Goal: Feedback & Contribution: Submit feedback/report problem

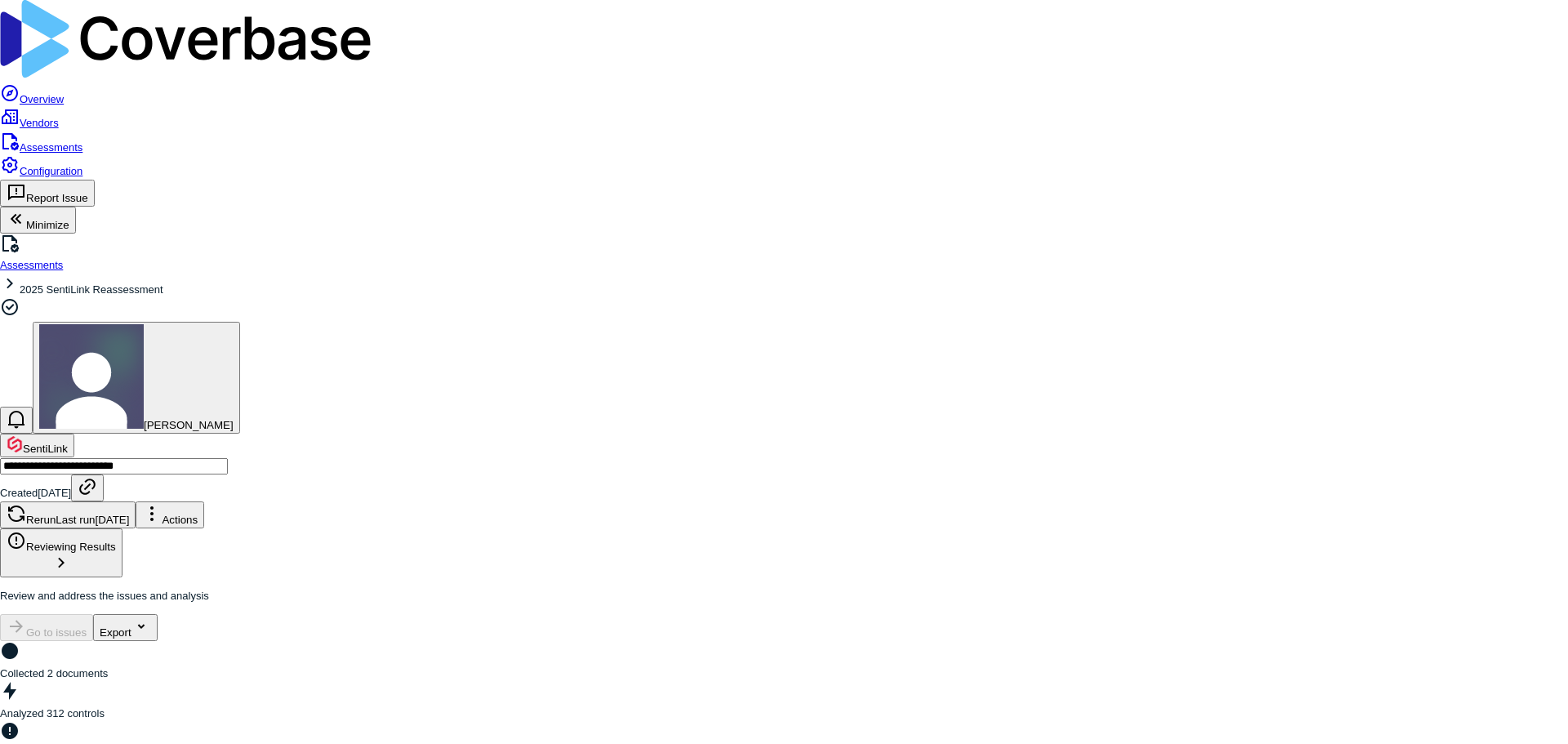
drag, startPoint x: 568, startPoint y: 381, endPoint x: 581, endPoint y: 383, distance: 13.2
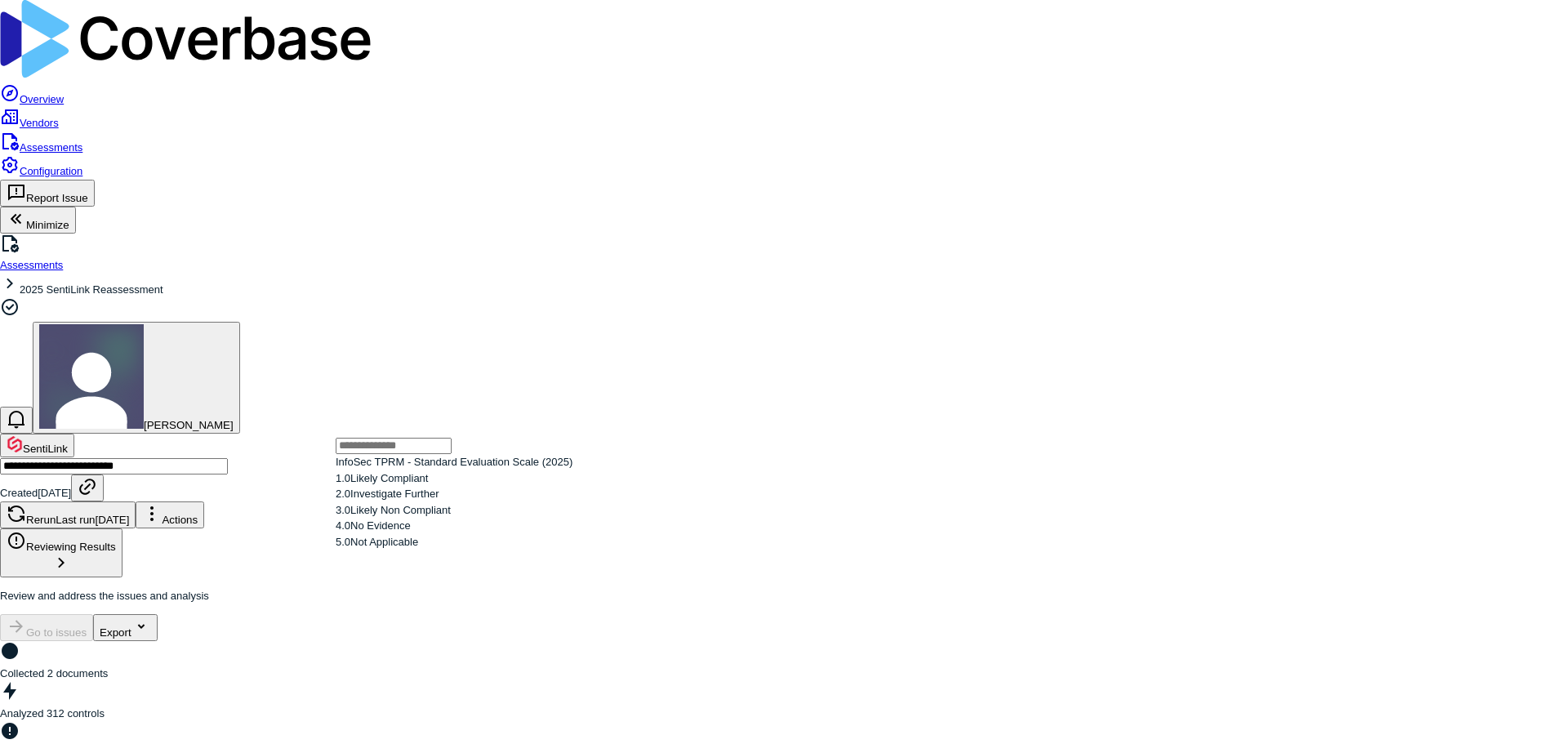
drag, startPoint x: 1018, startPoint y: 544, endPoint x: 1042, endPoint y: 562, distance: 30.0
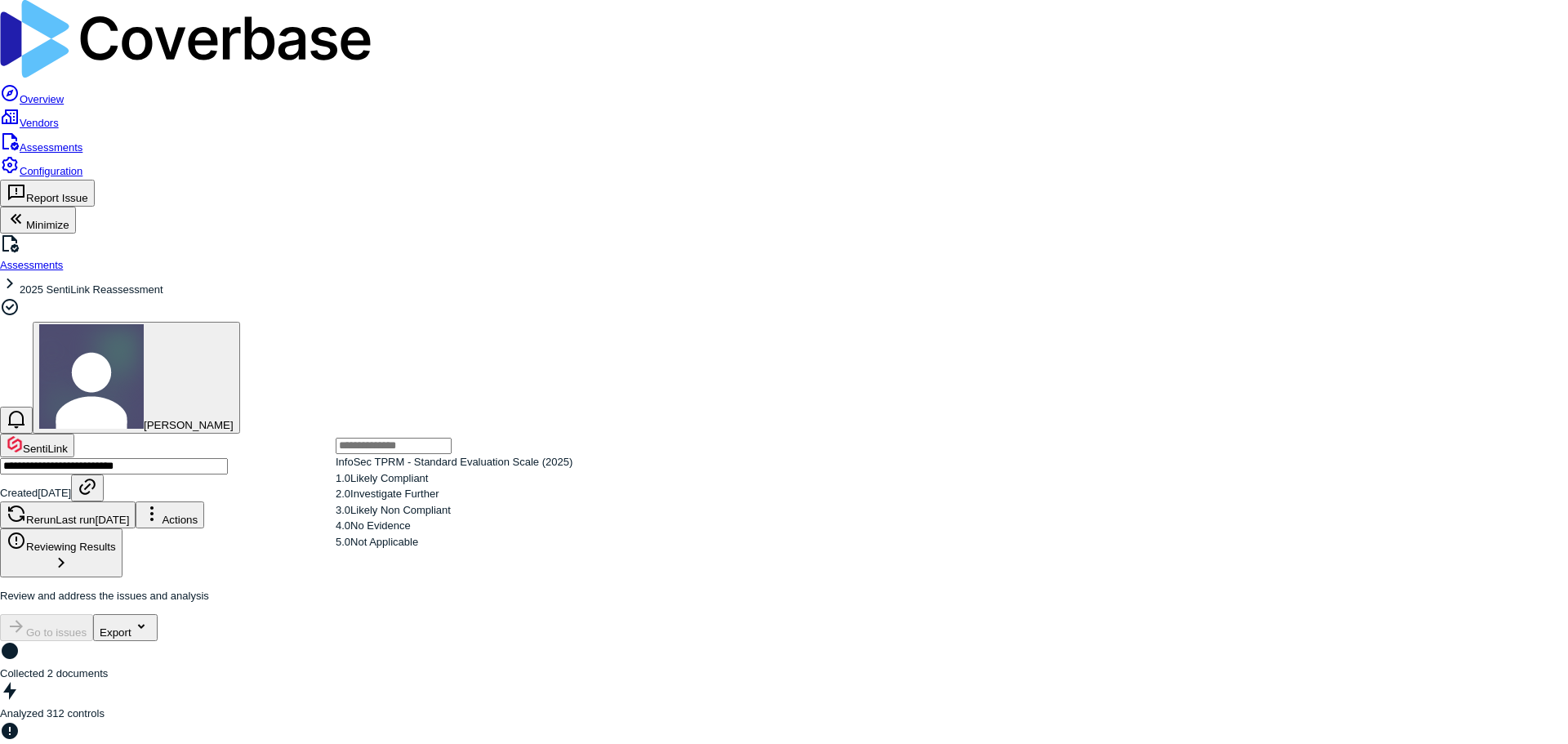
click at [418, 548] on span "Not Applicable" at bounding box center [385, 542] width 68 height 12
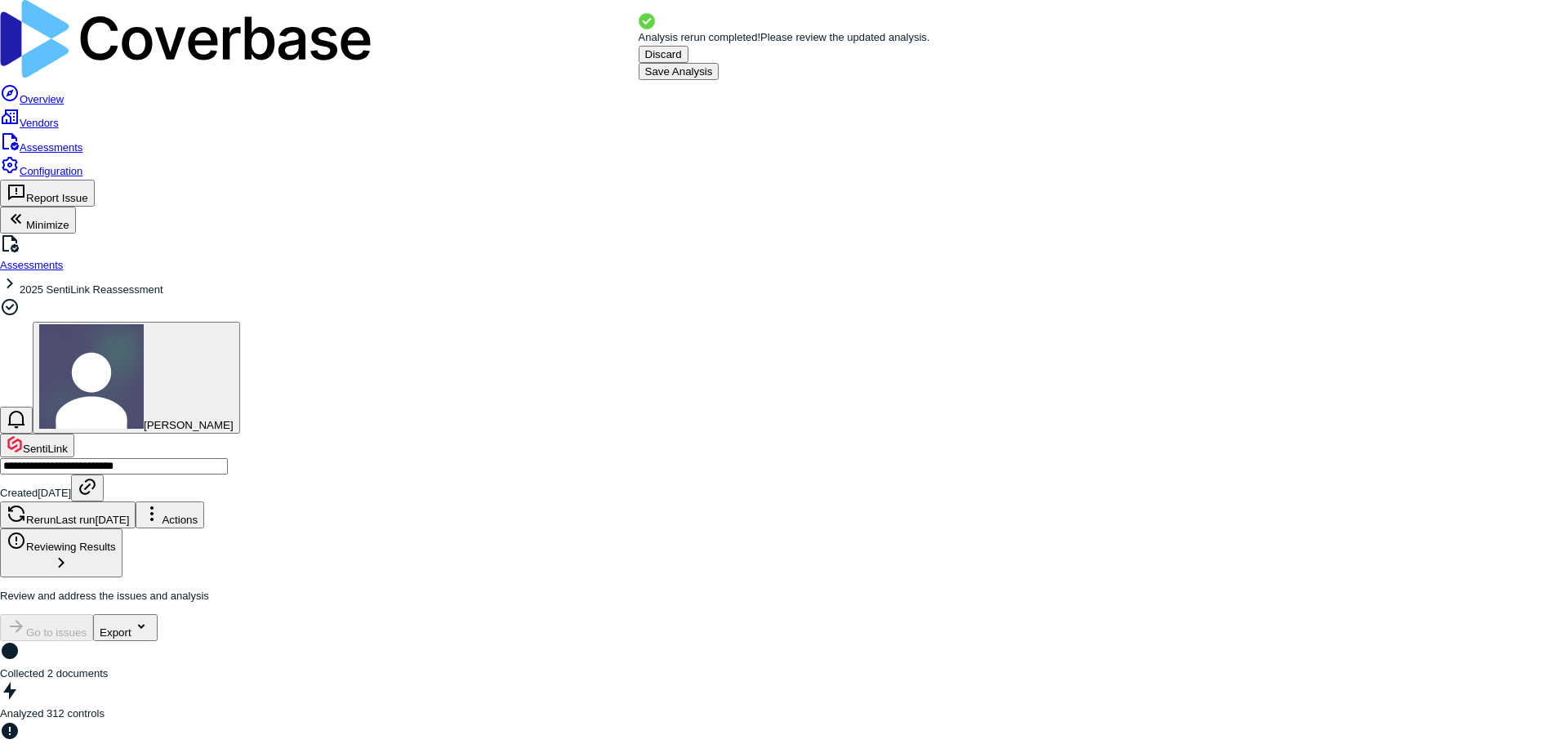
click at [688, 63] on button "Discard" at bounding box center [663, 54] width 50 height 17
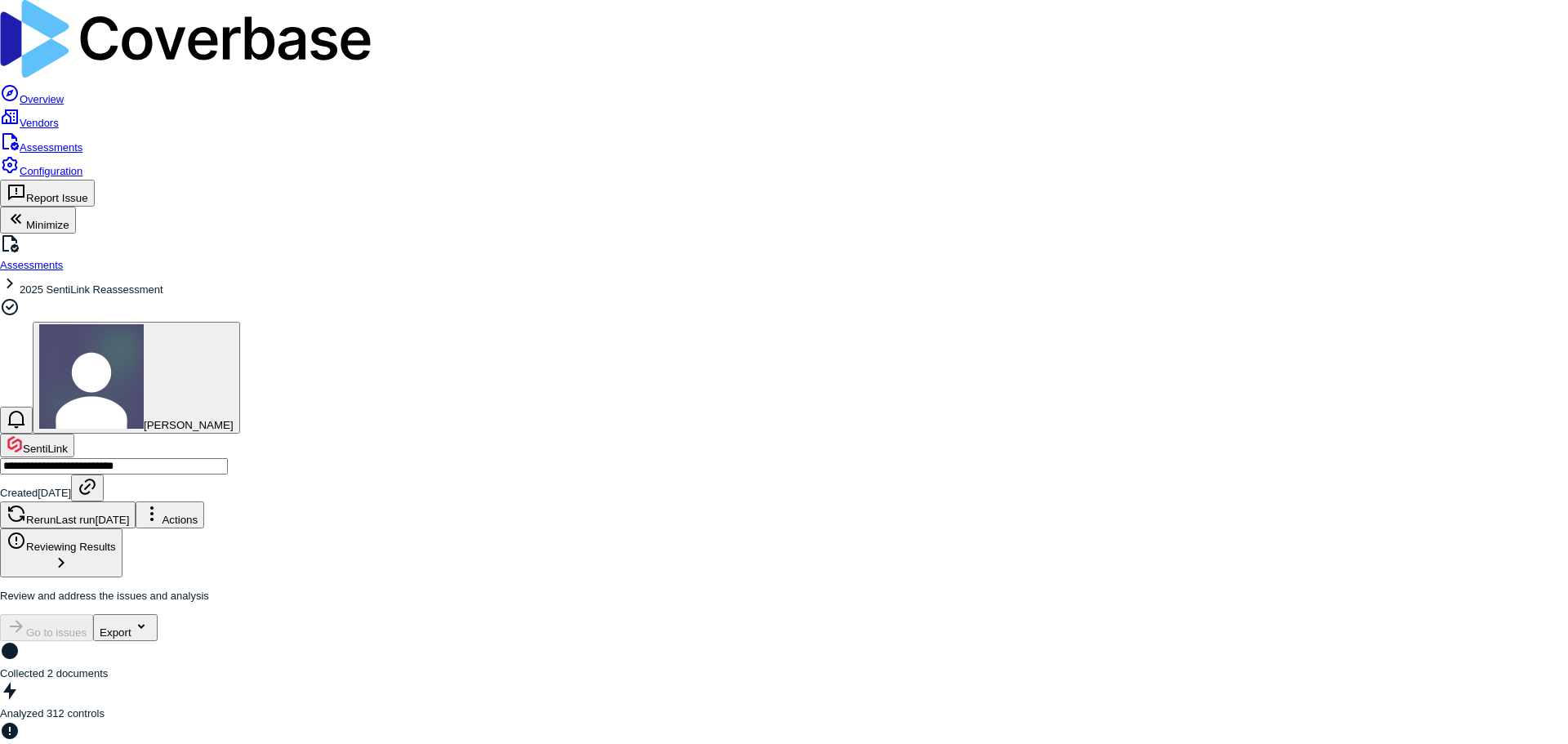
click at [426, 437] on span "Likely Compliant" at bounding box center [389, 430] width 78 height 12
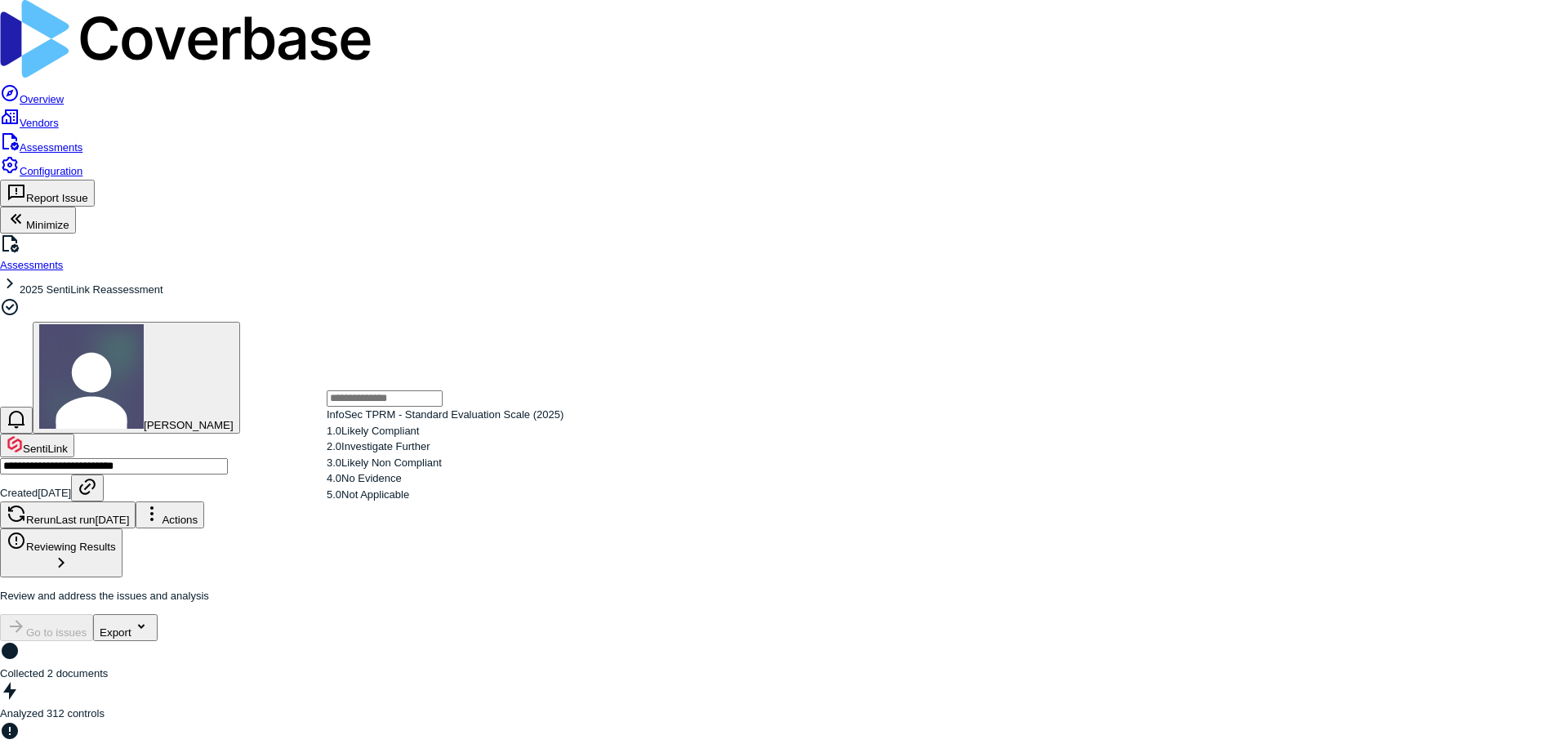
click at [419, 437] on span "Likely Compliant" at bounding box center [380, 430] width 78 height 12
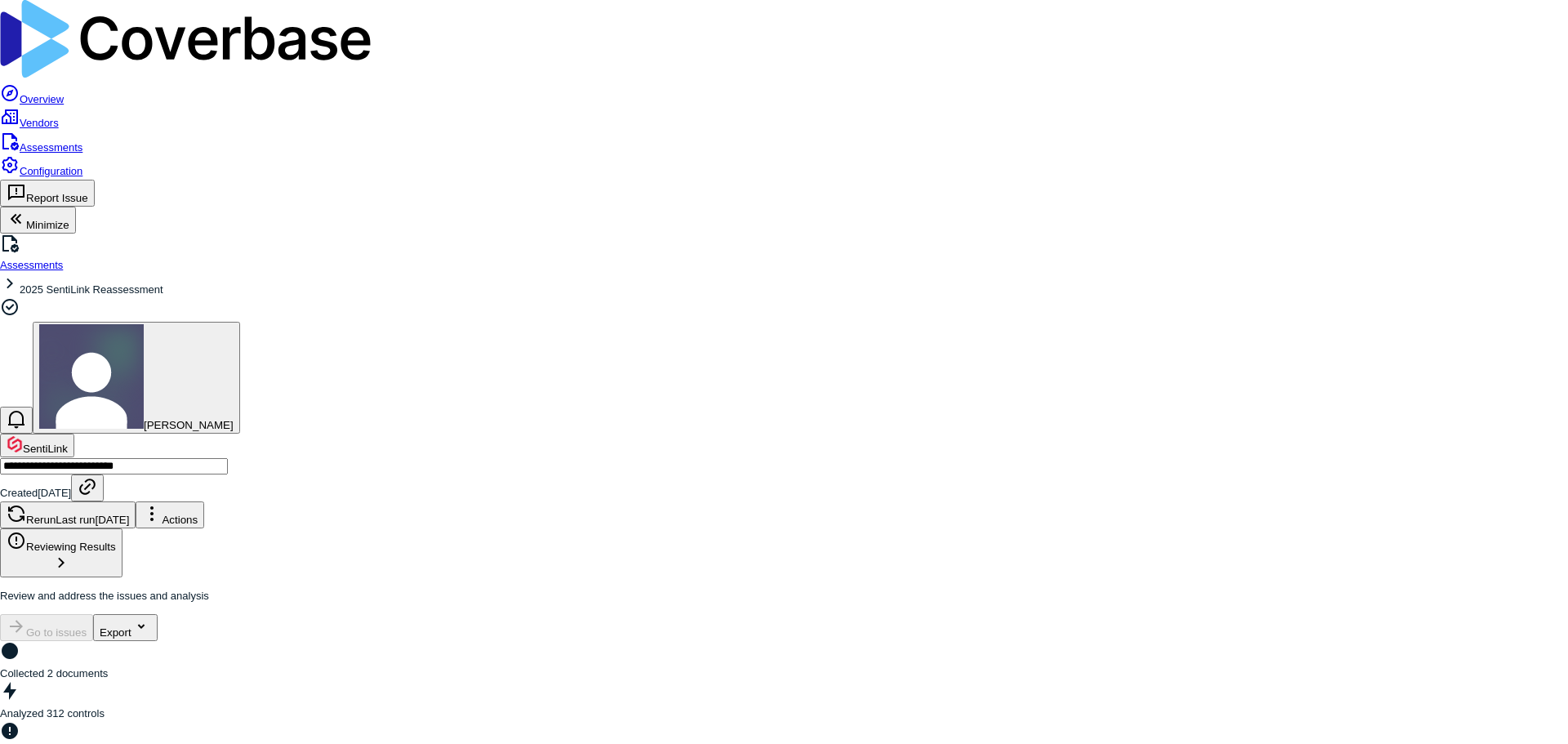
drag, startPoint x: 1494, startPoint y: 30, endPoint x: 1484, endPoint y: 34, distance: 10.8
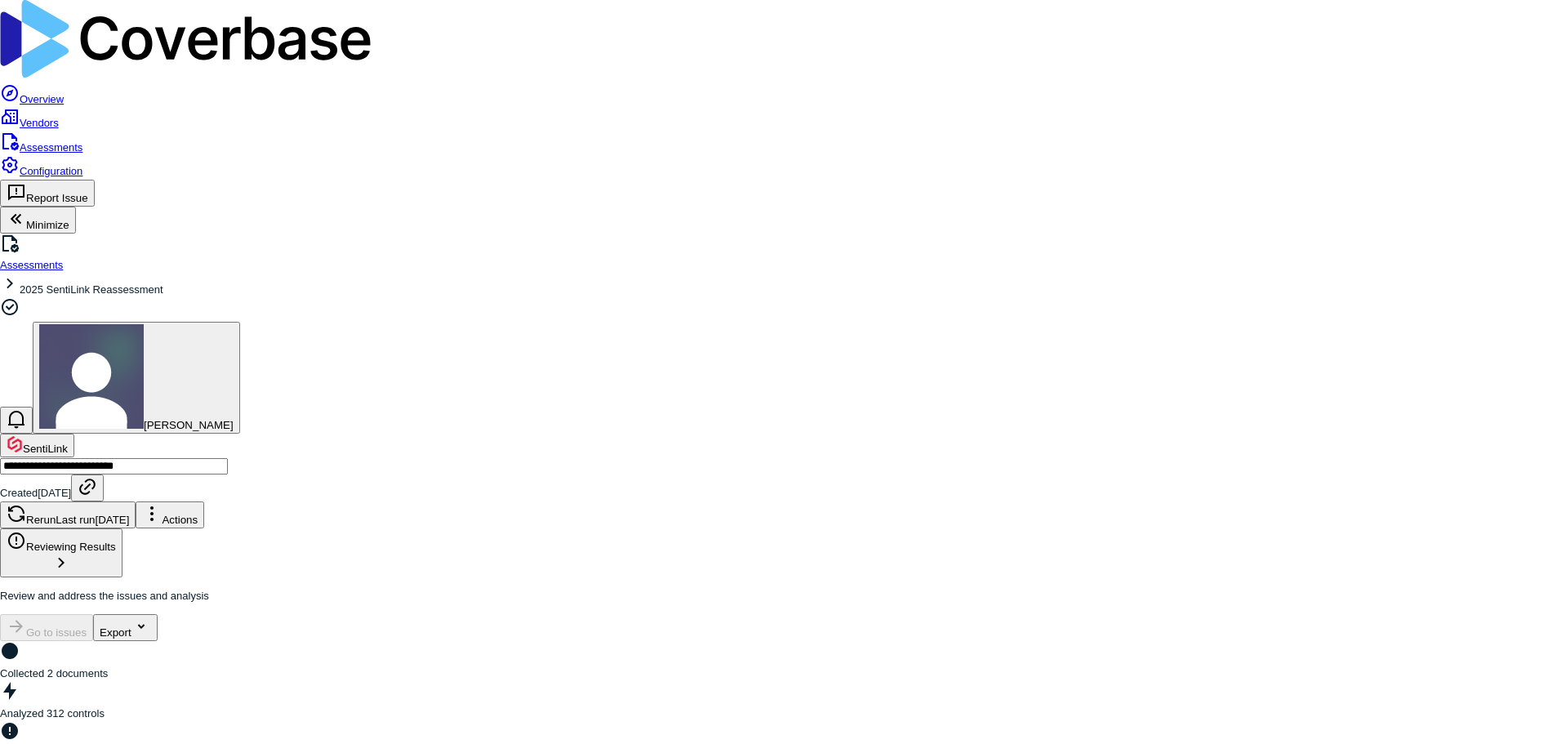
click at [392, 453] on span "Likely Compliant" at bounding box center [380, 446] width 78 height 12
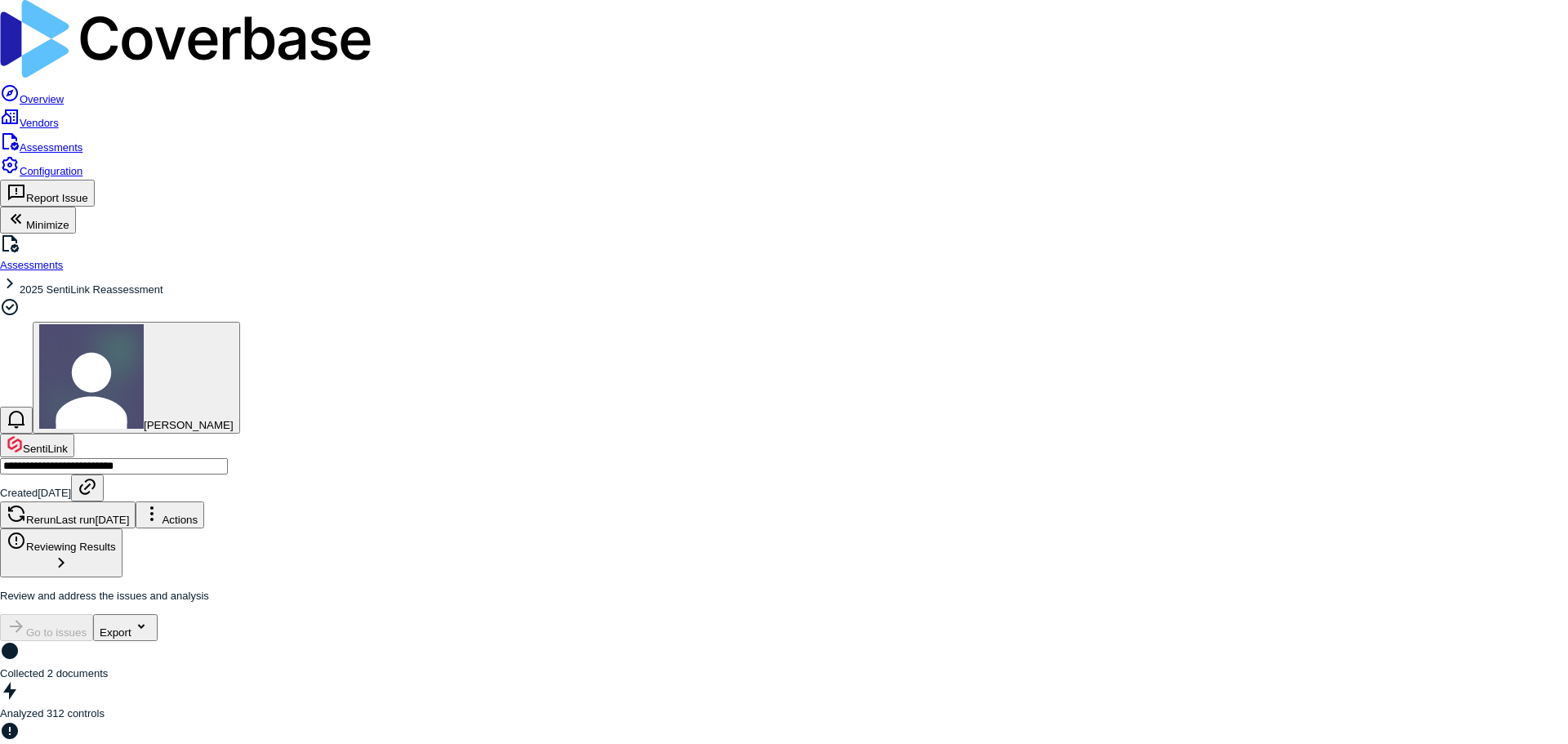
scroll to position [1306, 0]
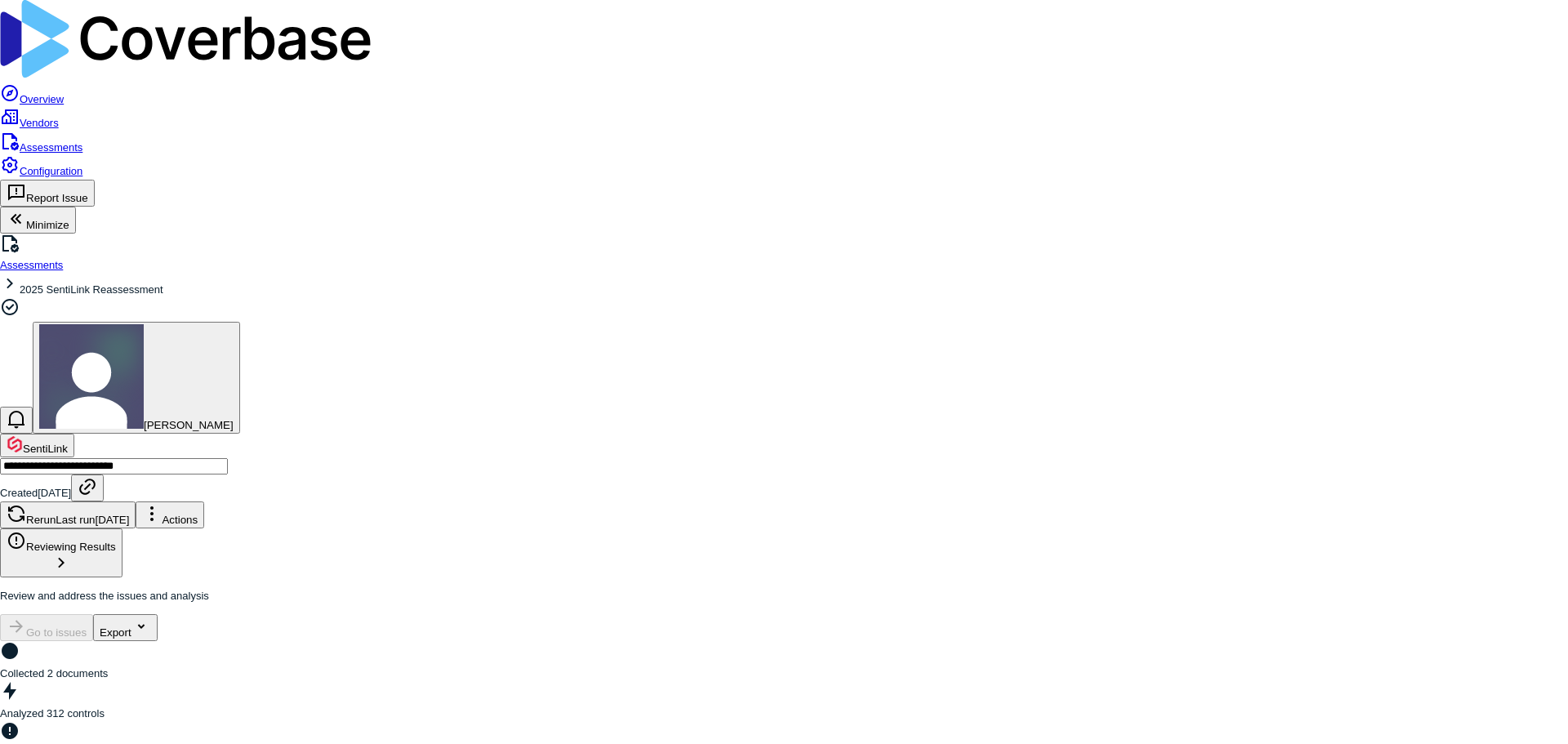
click at [688, 63] on button "Discard" at bounding box center [663, 54] width 50 height 17
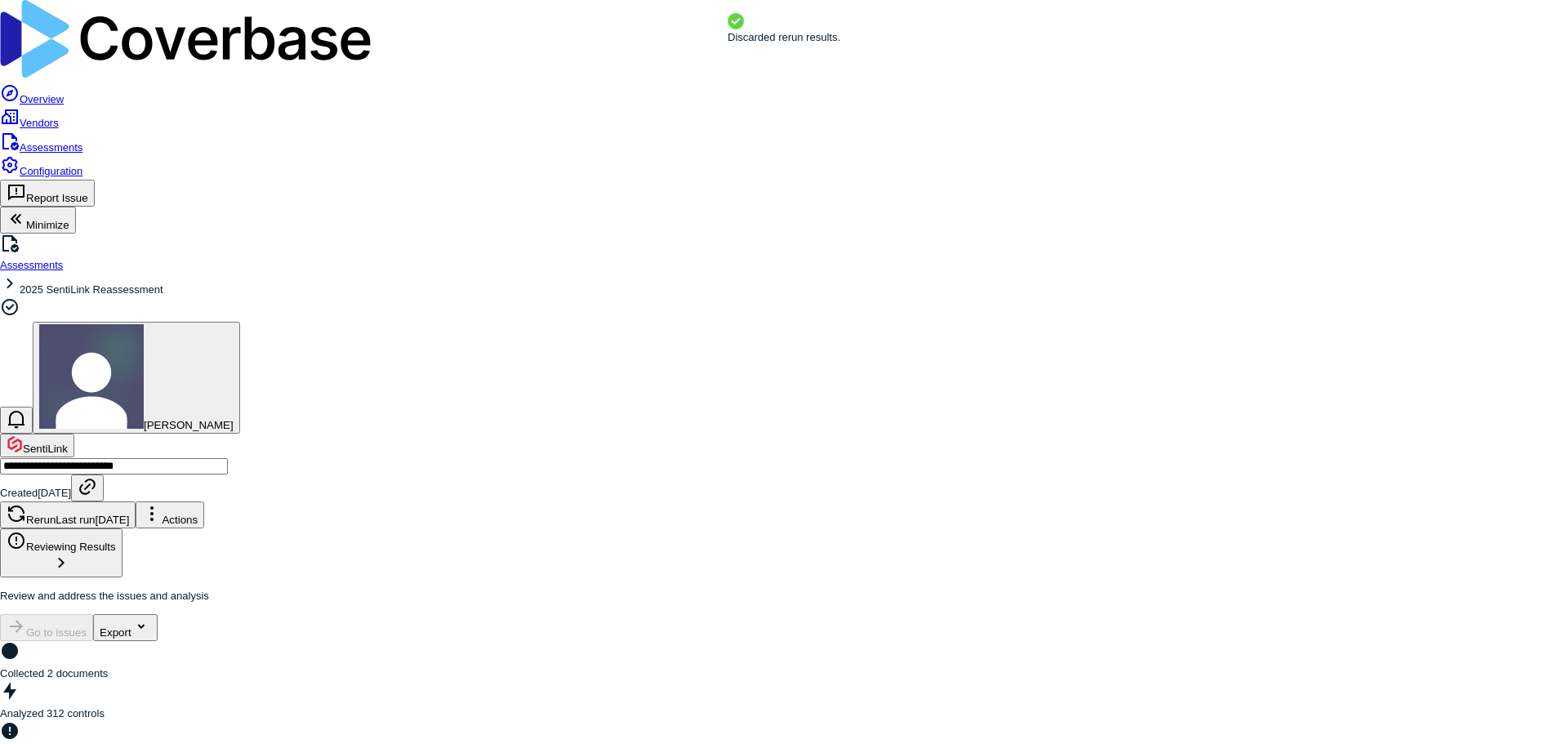
type textarea "*"
drag, startPoint x: 946, startPoint y: 81, endPoint x: 955, endPoint y: 82, distance: 9.1
click at [719, 80] on button "Save Analysis" at bounding box center [680, 72] width 81 height 17
